Goal: Information Seeking & Learning: Understand process/instructions

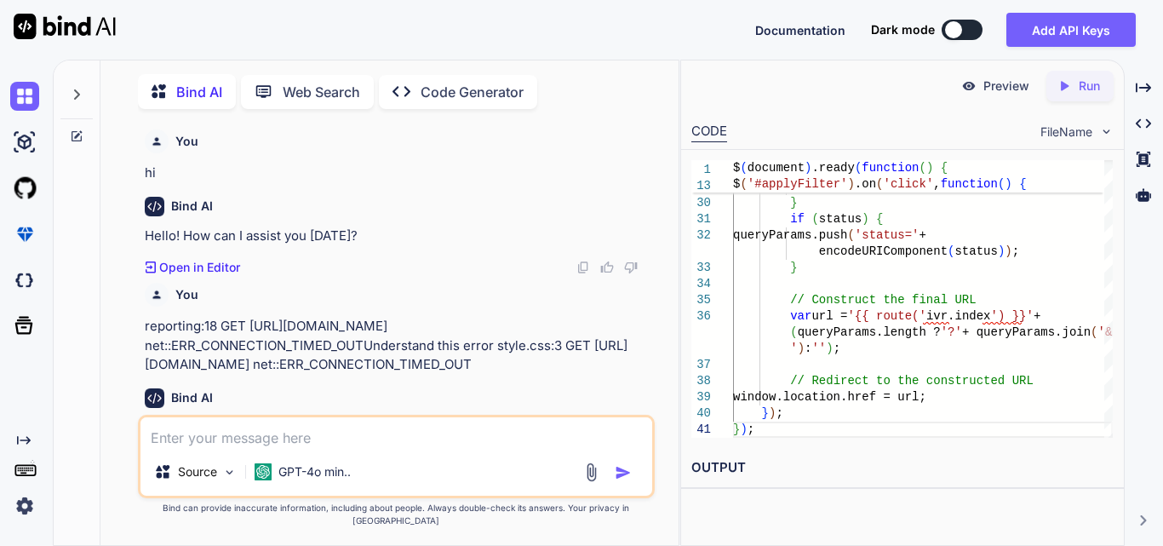
type textarea "<!-- resources/views/components/filters.blade.php --> <div class="{{ $filterTyp…"
type textarea "x"
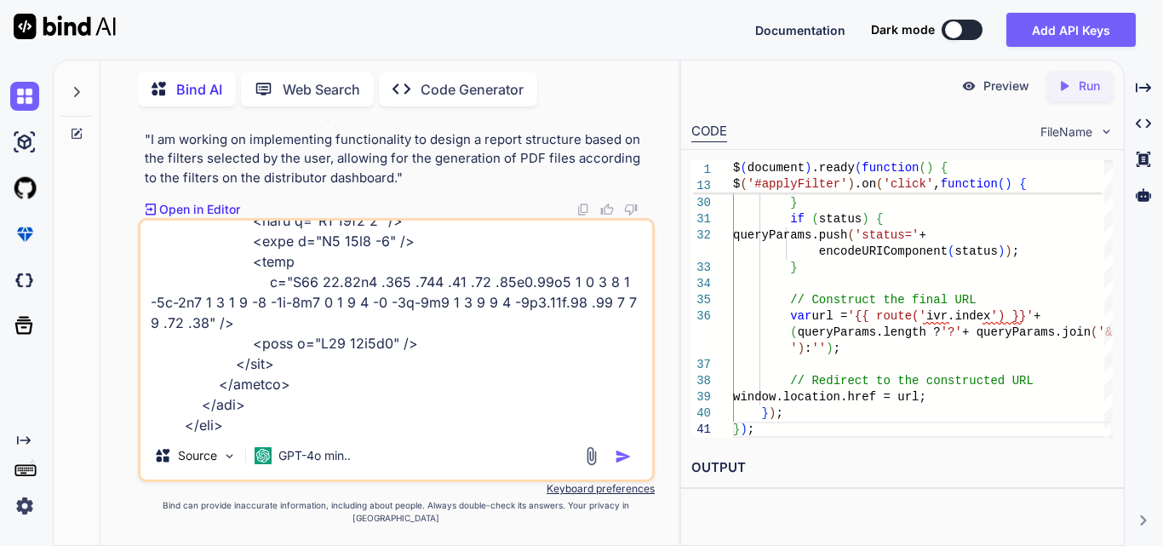
scroll to position [1451, 0]
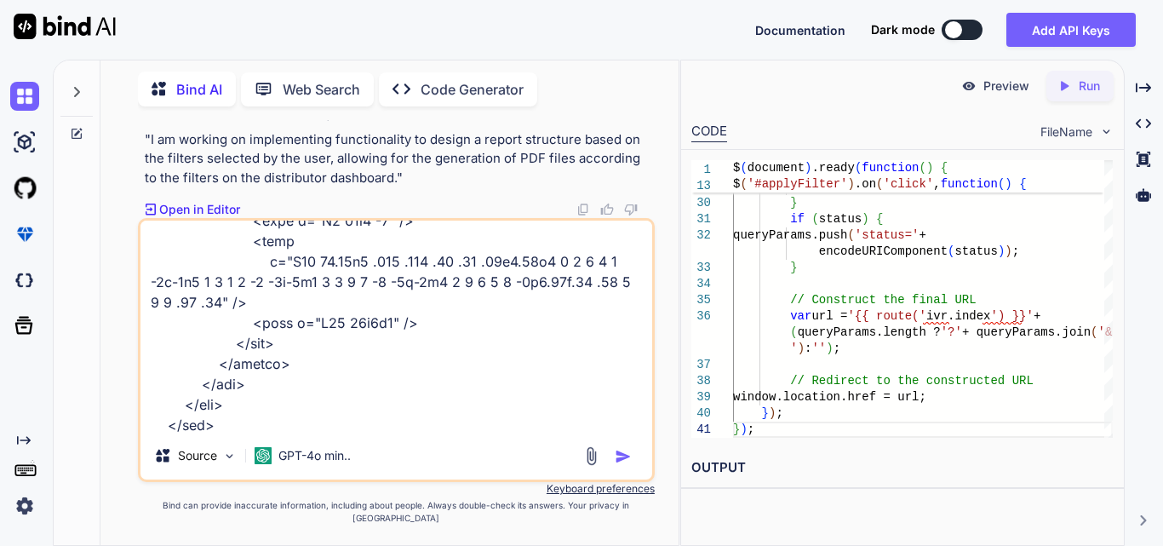
type textarea "<!-- resources/views/components/filters.blade.php --> <div class="{{ $filterTyp…"
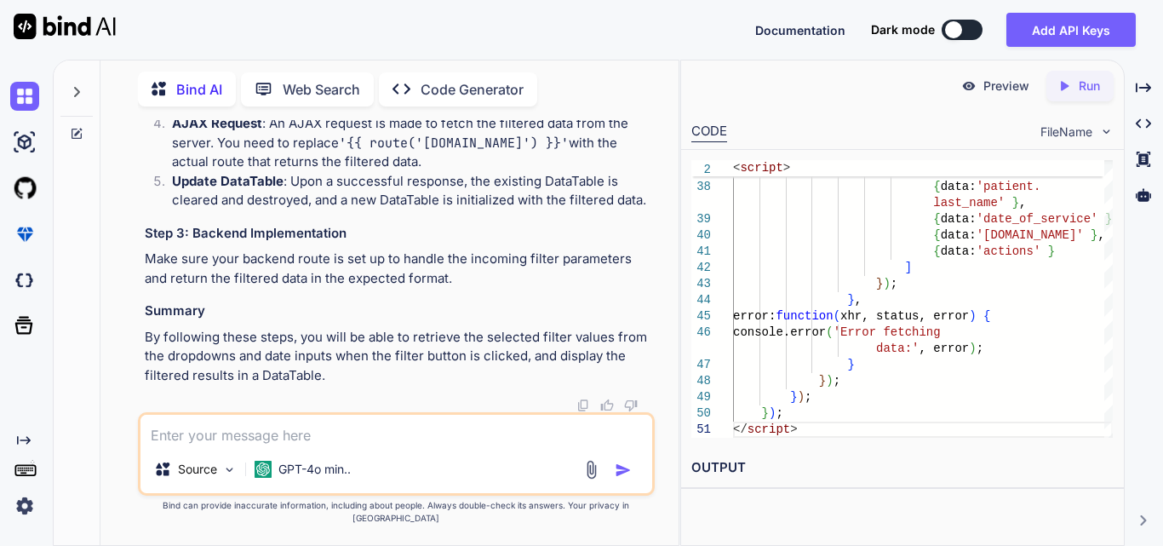
scroll to position [195035, 0]
drag, startPoint x: 204, startPoint y: 207, endPoint x: 500, endPoint y: 195, distance: 296.6
drag, startPoint x: 196, startPoint y: 196, endPoint x: 494, endPoint y: 197, distance: 298.1
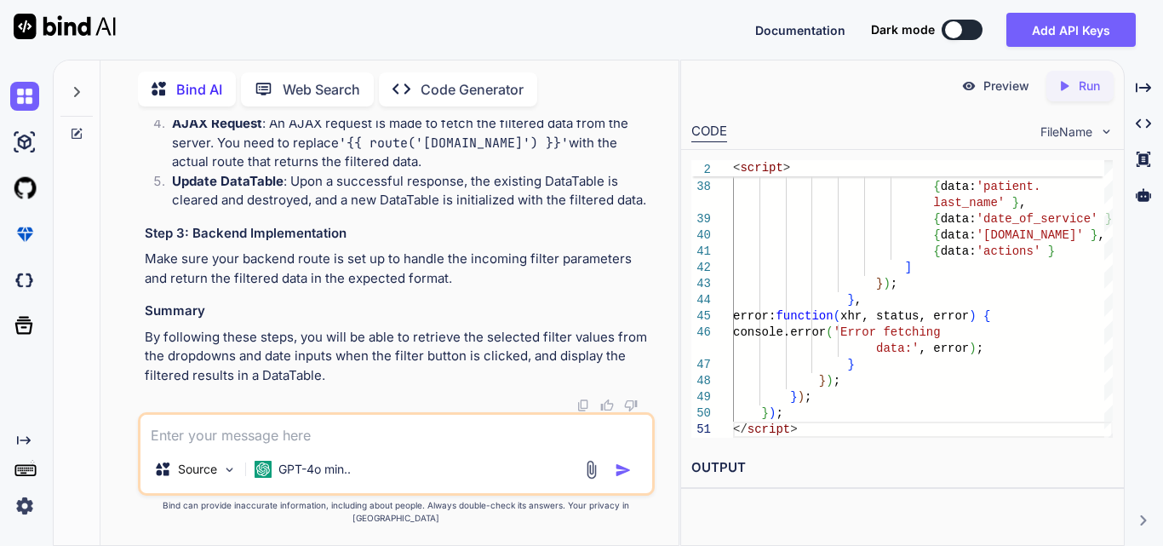
drag, startPoint x: 197, startPoint y: 200, endPoint x: 337, endPoint y: 402, distance: 245.9
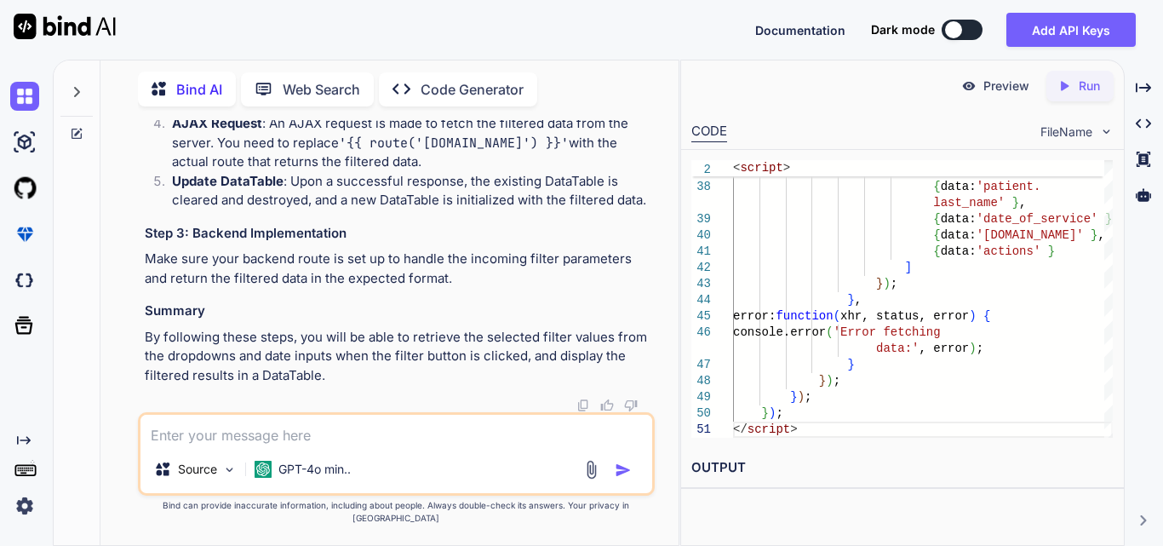
copy span "$( '#applyFilter' ). on ( 'click' , function ( event ) { event. preventDefault …"
